Goal: Navigation & Orientation: Find specific page/section

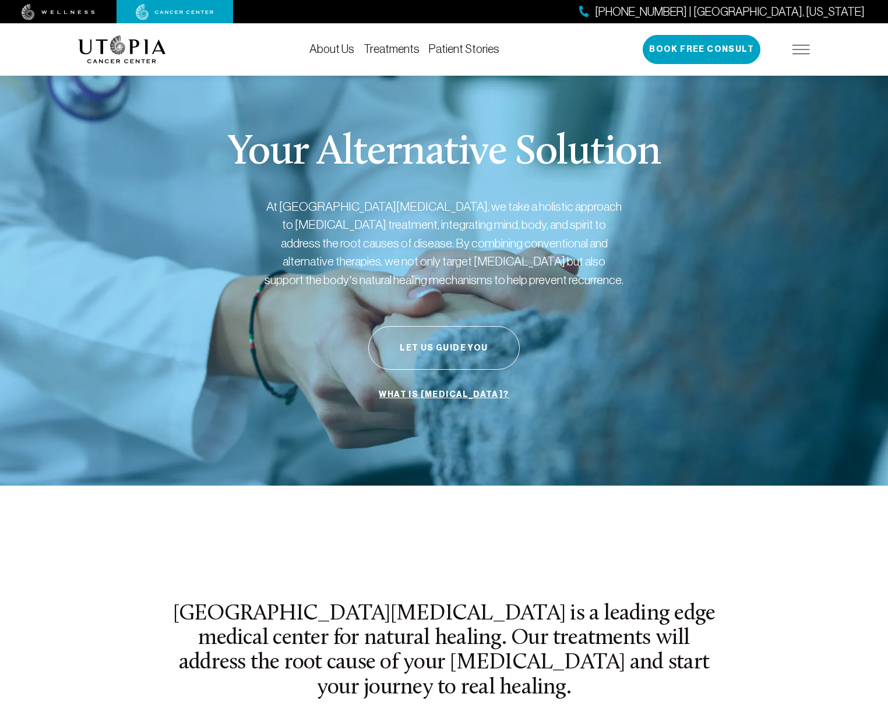
click at [55, 17] on img at bounding box center [58, 12] width 73 height 16
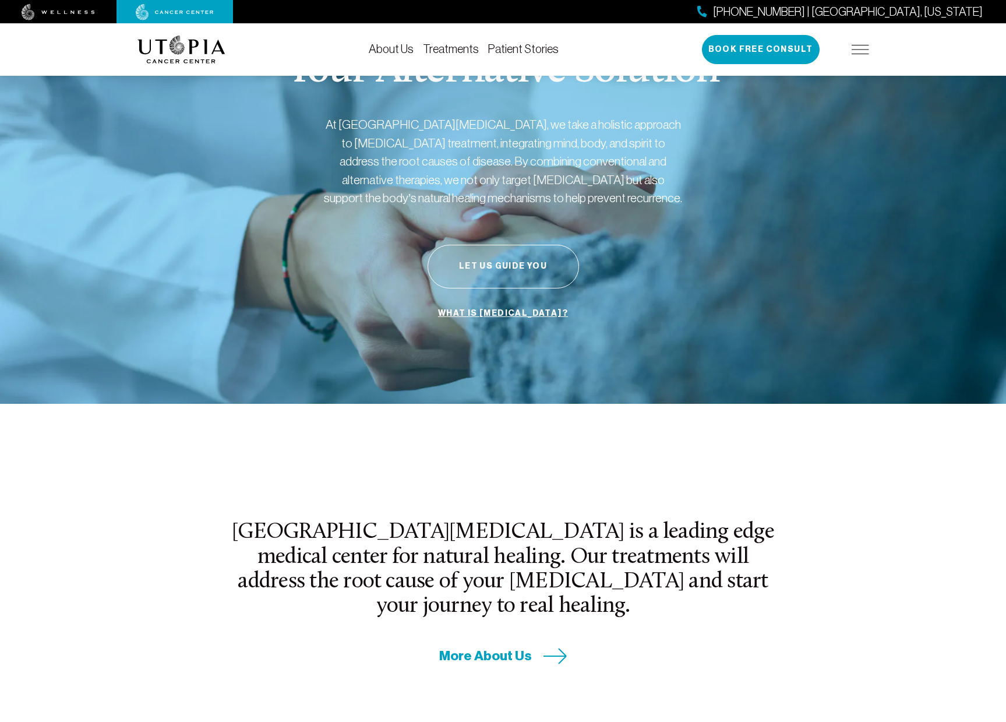
scroll to position [79, 0]
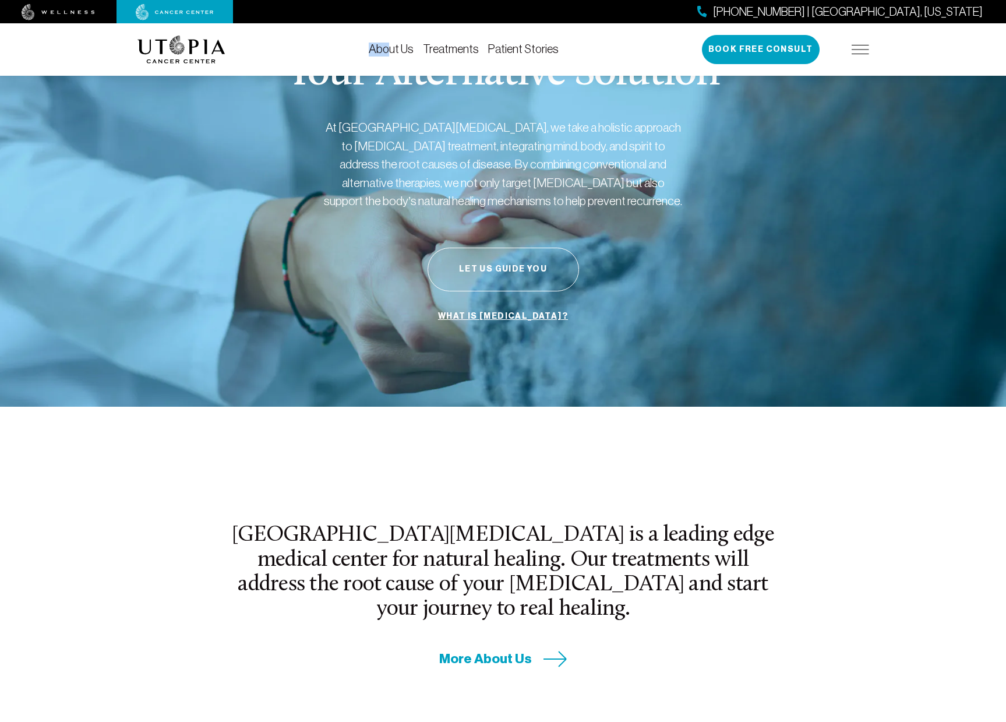
click at [391, 43] on div "About Us Treatments Patient Stories [PHONE_NUMBER] | [GEOGRAPHIC_DATA], [US_STA…" at bounding box center [502, 49] width 731 height 52
click at [387, 50] on link "About Us" at bounding box center [391, 49] width 45 height 13
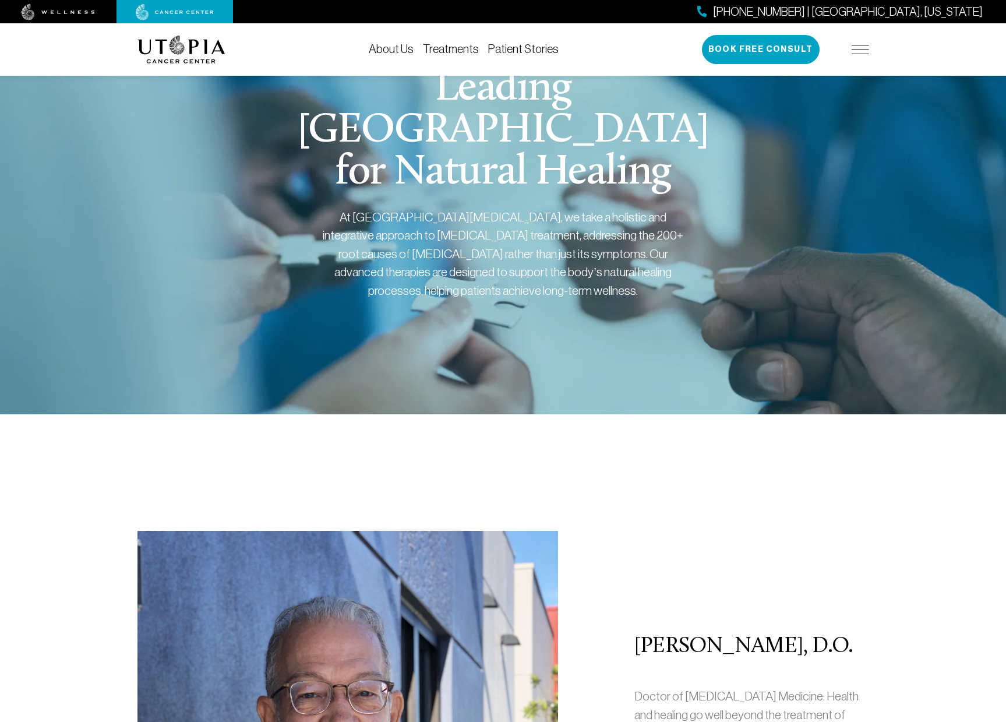
scroll to position [5, 0]
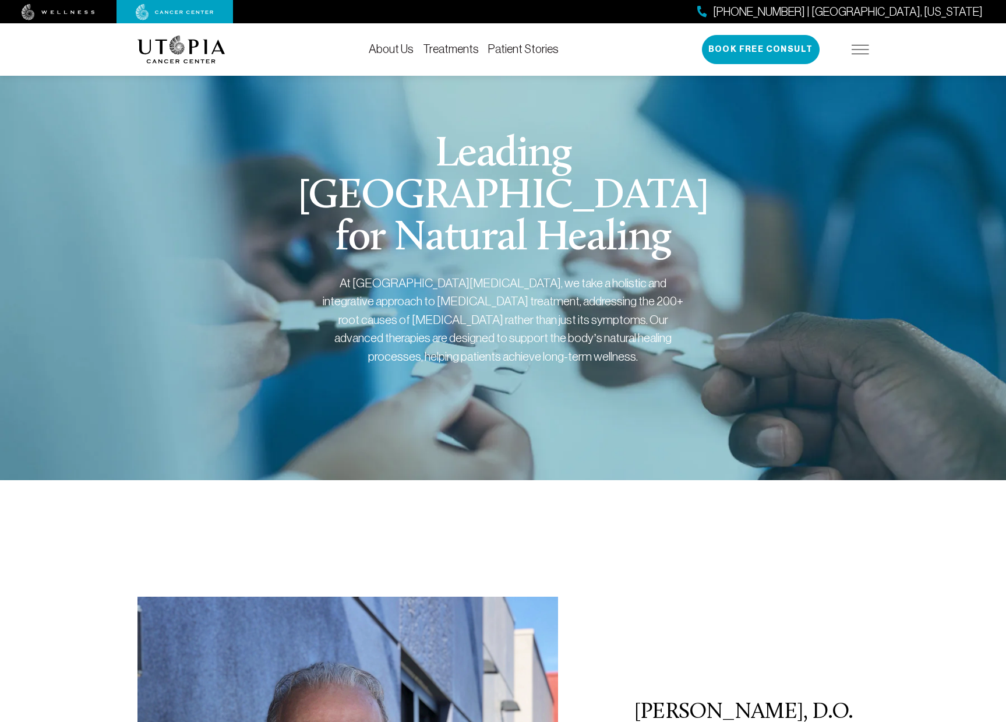
click at [203, 62] on img at bounding box center [181, 50] width 88 height 28
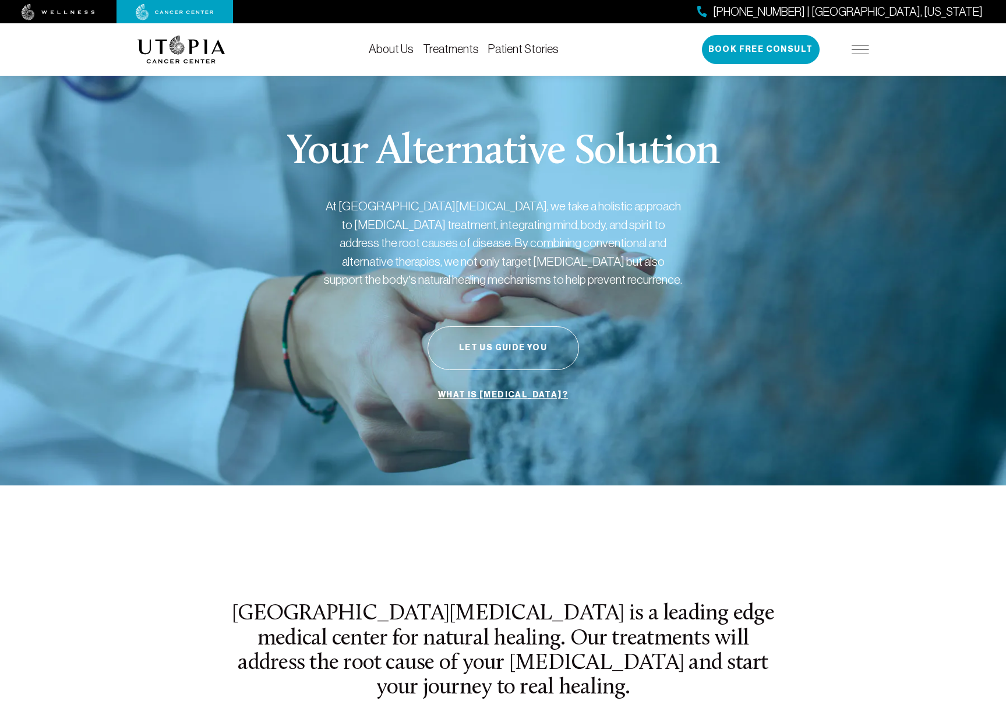
click at [75, 15] on img at bounding box center [58, 12] width 73 height 16
